Goal: Information Seeking & Learning: Learn about a topic

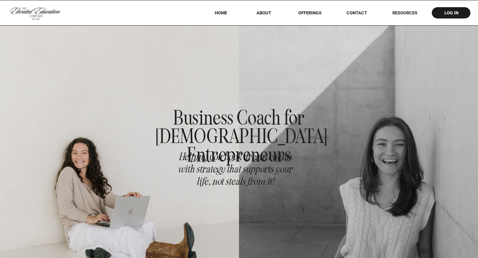
click at [311, 14] on nav "offerings" at bounding box center [309, 12] width 43 height 5
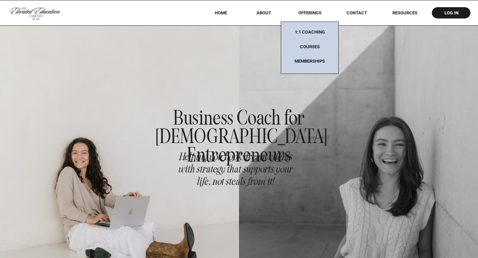
click at [309, 41] on div at bounding box center [310, 48] width 58 height 52
click at [309, 44] on nav "Courses" at bounding box center [309, 48] width 43 height 9
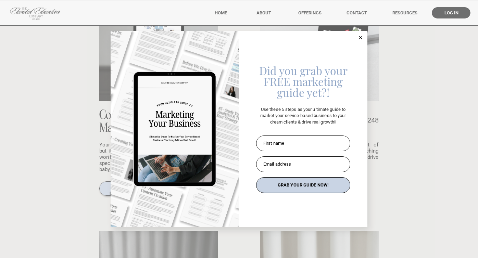
scroll to position [580, 0]
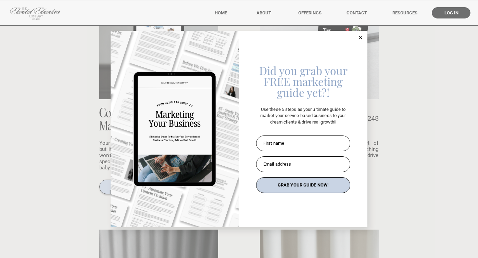
click at [359, 36] on line at bounding box center [360, 37] width 3 height 3
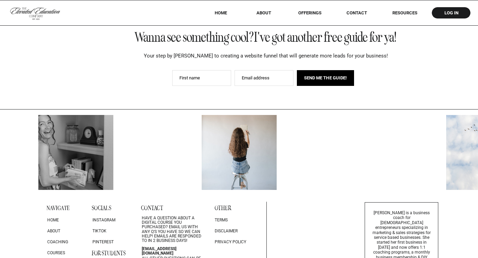
scroll to position [1330, 0]
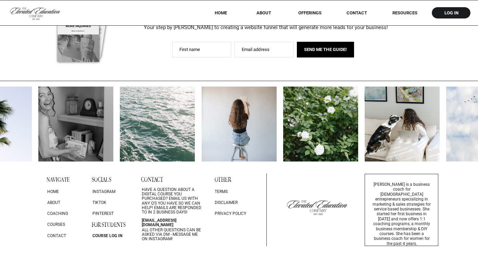
click at [311, 12] on nav "offerings" at bounding box center [309, 12] width 43 height 5
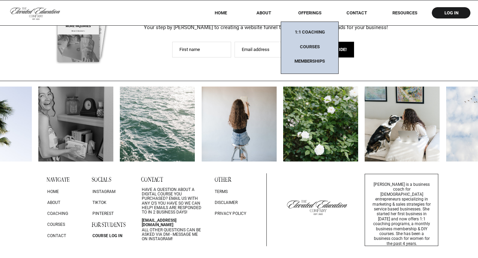
click at [409, 12] on nav "RESOURCES" at bounding box center [405, 12] width 44 height 5
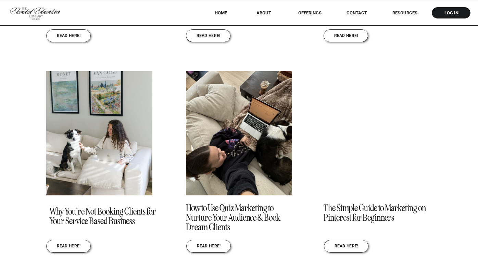
scroll to position [973, 0]
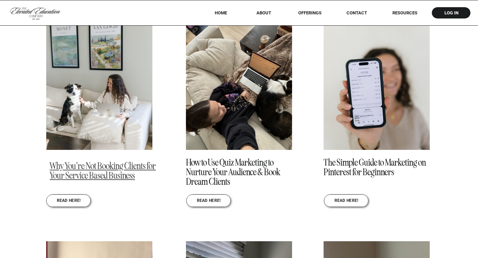
click at [82, 176] on link "Why You’re Not Booking Clients for Your Service Based Business" at bounding box center [103, 170] width 106 height 21
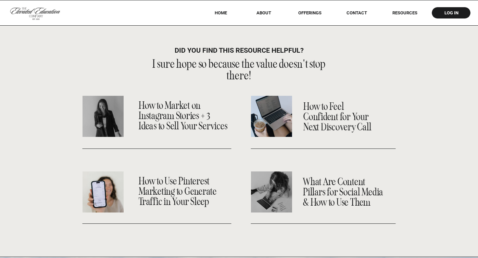
scroll to position [1592, 0]
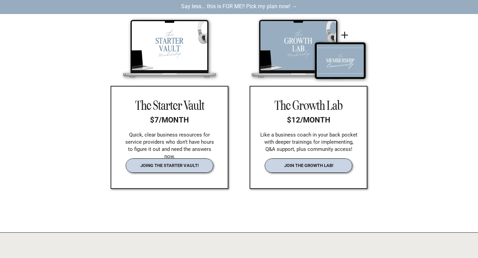
scroll to position [1062, 0]
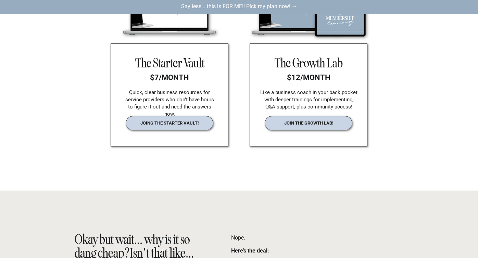
click at [289, 124] on nav "join the growth lab!" at bounding box center [309, 123] width 72 height 5
